Goal: Task Accomplishment & Management: Manage account settings

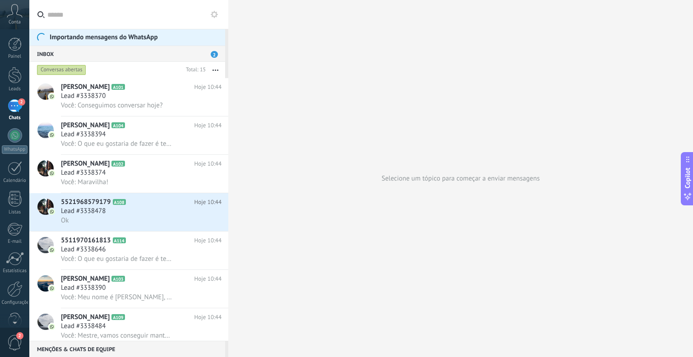
click at [213, 52] on span "2" at bounding box center [214, 54] width 7 height 7
click at [12, 63] on div "Painel Leads 2 Chats WhatsApp Clientes" at bounding box center [14, 191] width 29 height 309
click at [14, 46] on div at bounding box center [15, 44] width 14 height 14
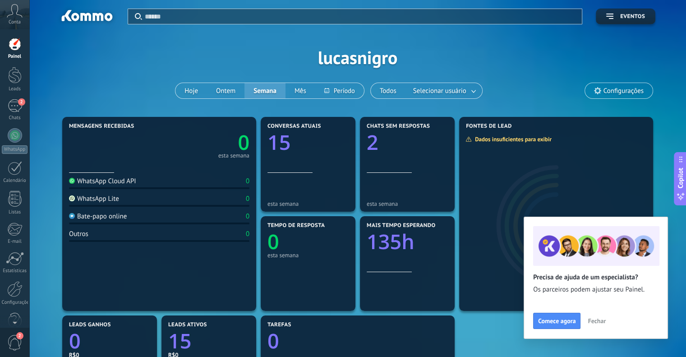
click at [600, 318] on span "Fechar" at bounding box center [597, 321] width 18 height 6
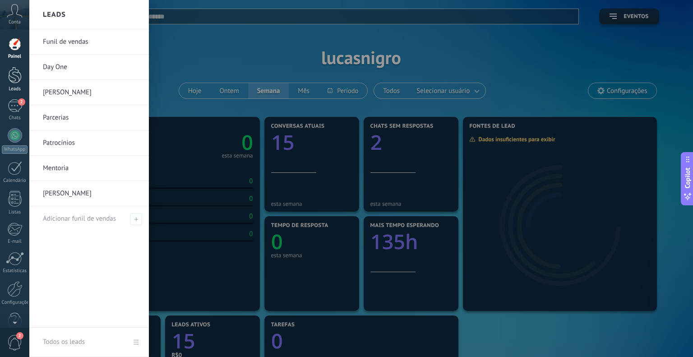
drag, startPoint x: 9, startPoint y: 78, endPoint x: 9, endPoint y: 86, distance: 7.7
click at [9, 78] on div at bounding box center [15, 75] width 14 height 17
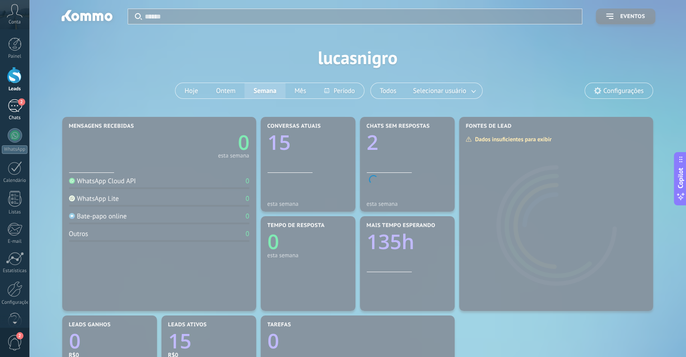
click at [13, 106] on div "2" at bounding box center [15, 105] width 14 height 13
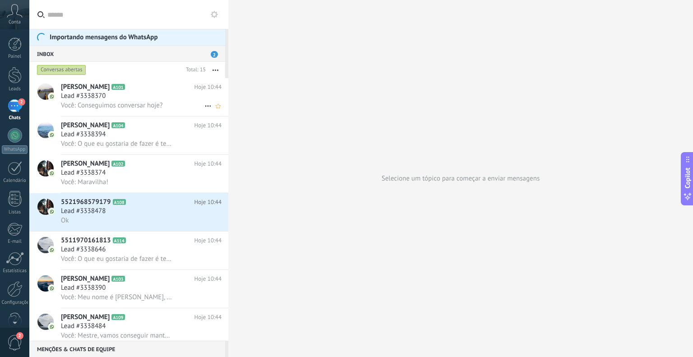
click at [85, 97] on span "Lead #3338370" at bounding box center [83, 96] width 45 height 9
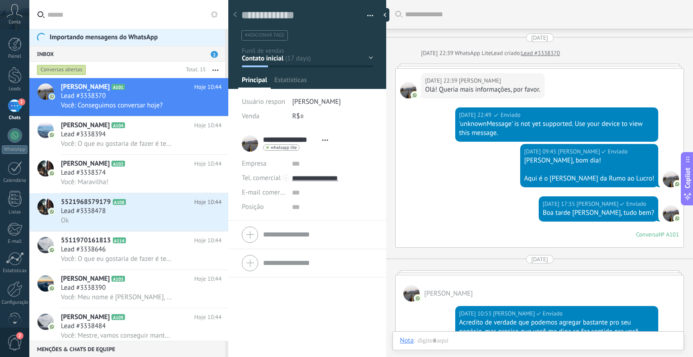
scroll to position [462, 0]
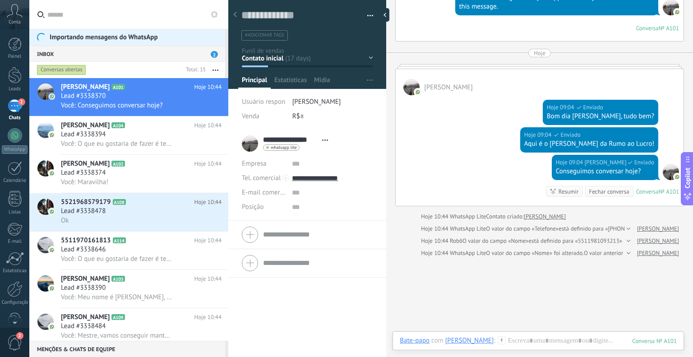
click at [386, 16] on div at bounding box center [384, 15] width 9 height 14
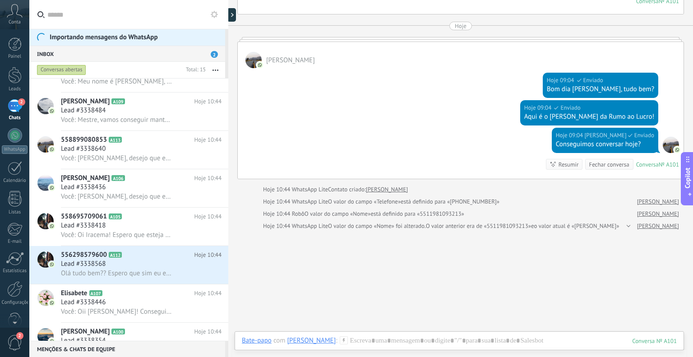
scroll to position [230, 0]
